Goal: Download file/media

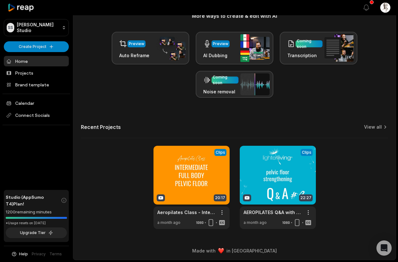
scroll to position [131, 0]
click at [253, 173] on link at bounding box center [278, 187] width 76 height 83
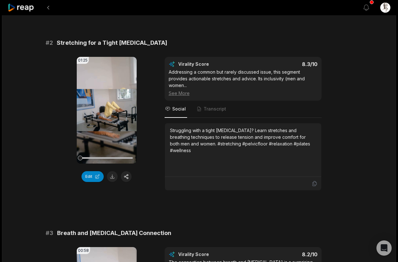
scroll to position [230, 0]
click at [113, 177] on button at bounding box center [112, 176] width 11 height 11
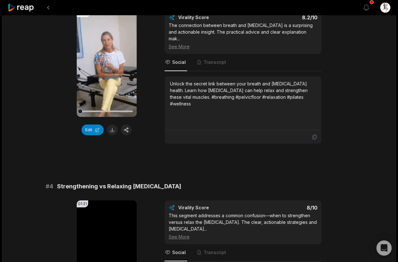
scroll to position [570, 0]
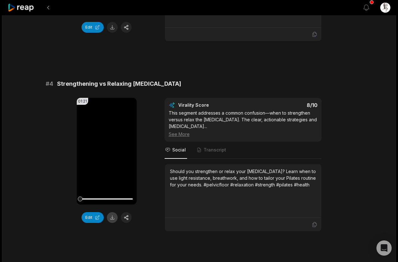
click at [115, 214] on button at bounding box center [112, 217] width 11 height 11
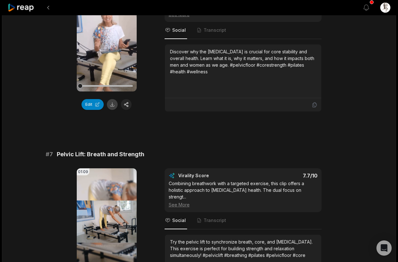
scroll to position [1117, 0]
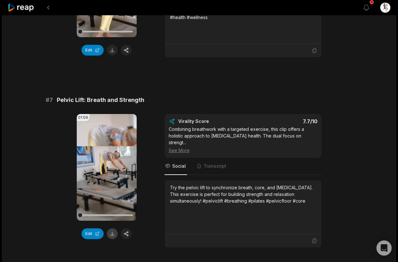
click at [112, 228] on button at bounding box center [112, 233] width 11 height 11
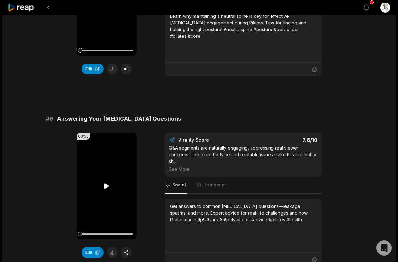
scroll to position [1503, 0]
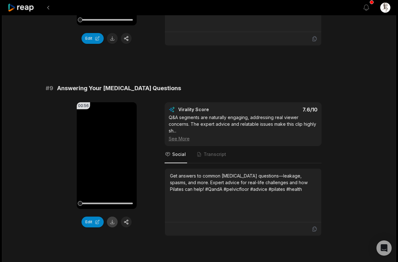
click at [108, 217] on button at bounding box center [112, 222] width 11 height 11
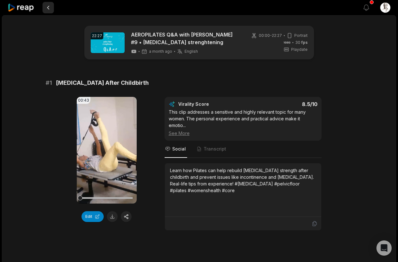
scroll to position [0, 0]
